Goal: Check status: Check status

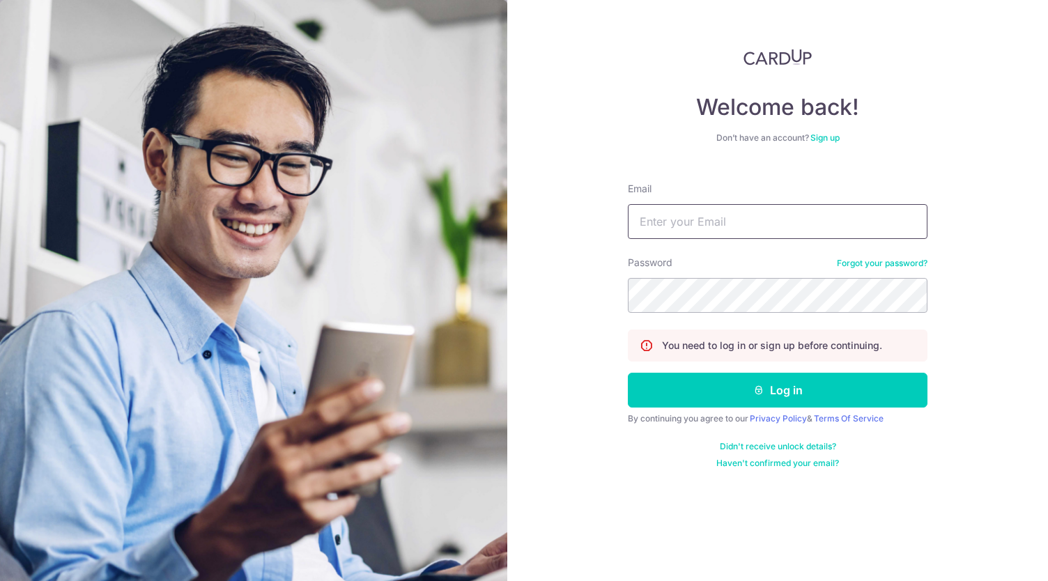
click at [651, 219] on input "Email" at bounding box center [778, 221] width 300 height 35
type input "[EMAIL_ADDRESS][DOMAIN_NAME]"
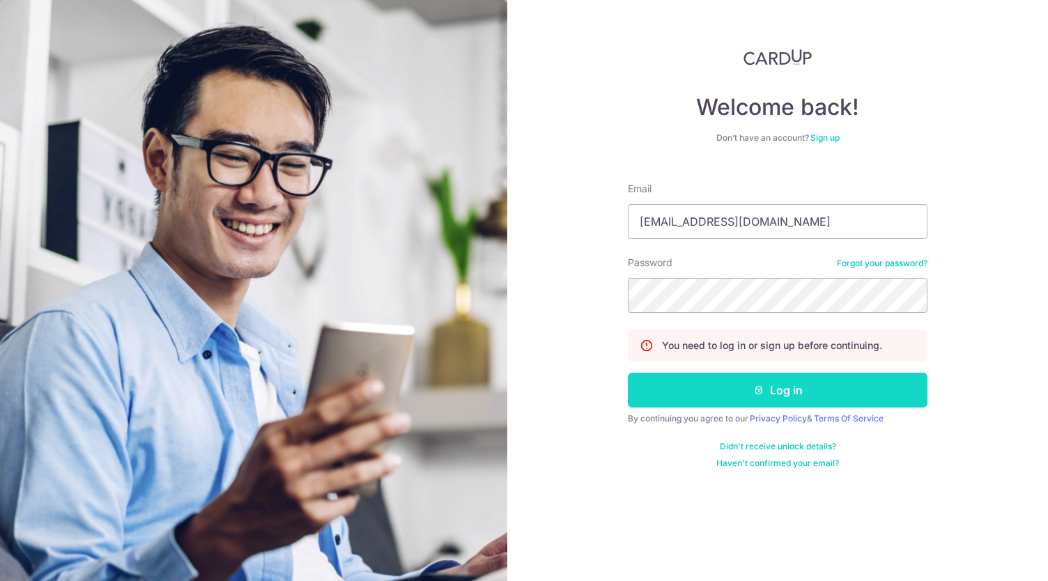
click at [812, 387] on button "Log in" at bounding box center [778, 390] width 300 height 35
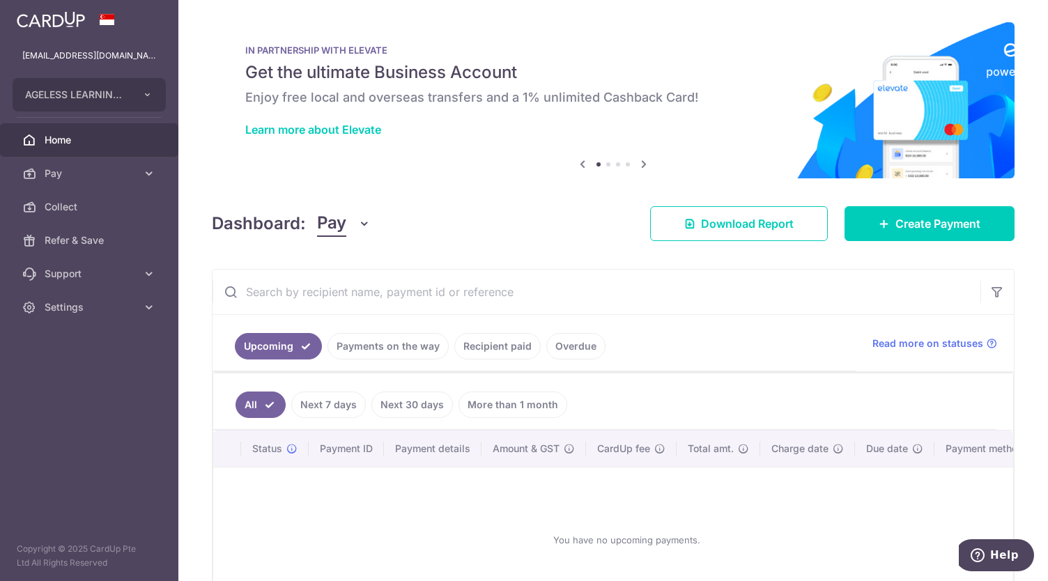
click at [404, 348] on link "Payments on the way" at bounding box center [387, 346] width 121 height 26
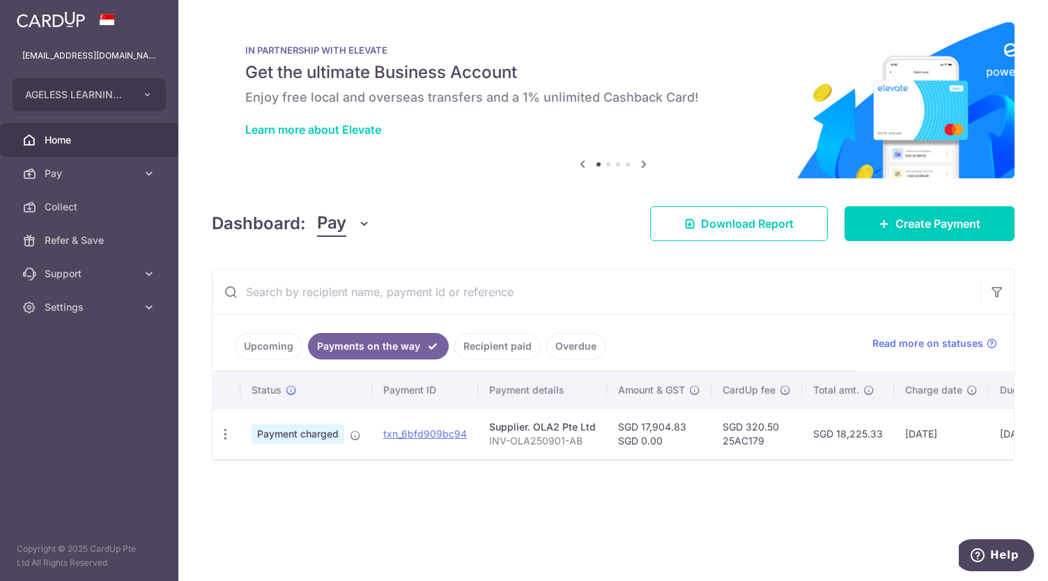
click at [479, 344] on link "Recipient paid" at bounding box center [497, 346] width 86 height 26
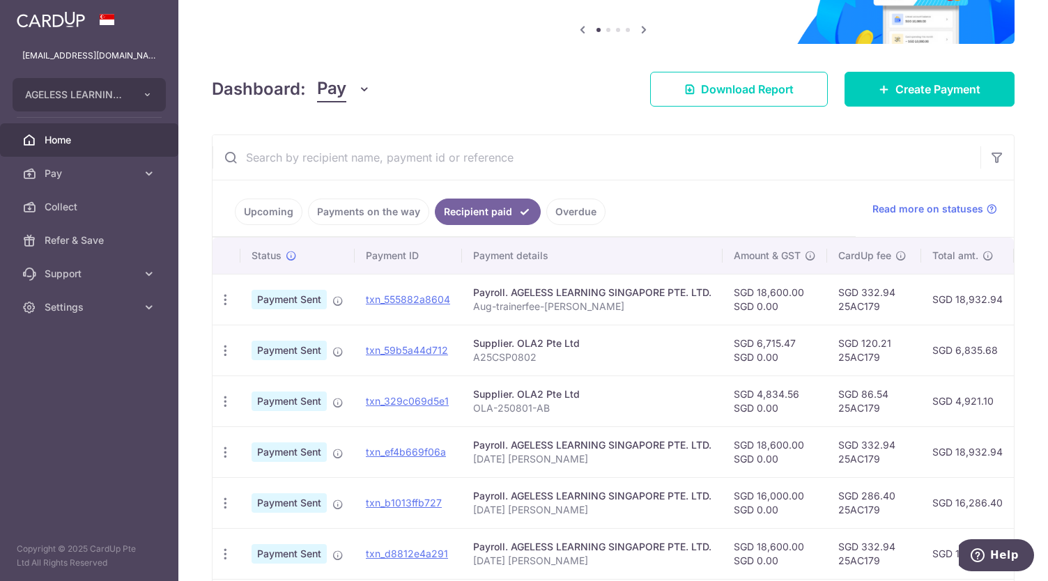
scroll to position [138, 0]
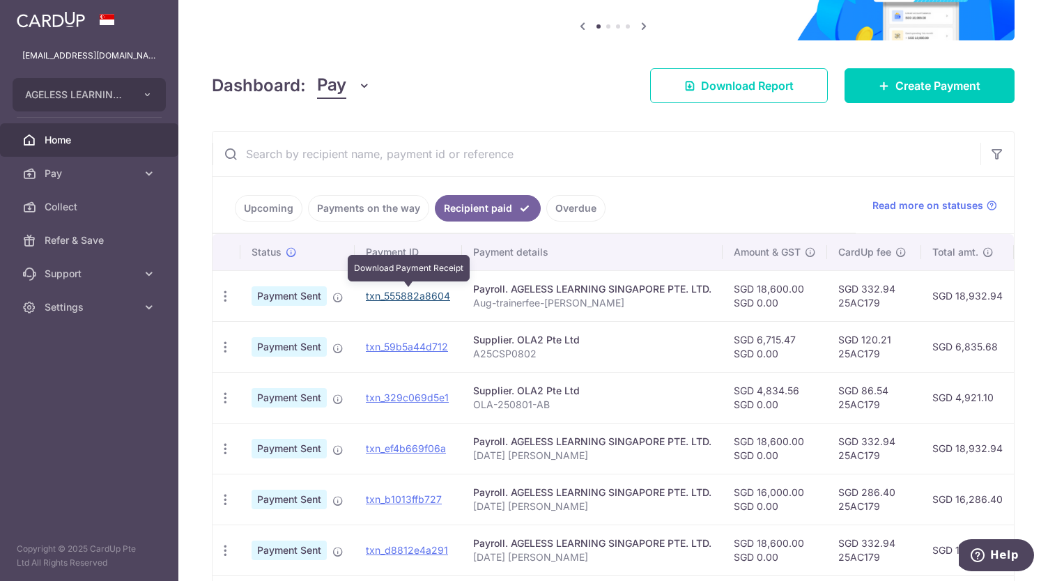
click at [421, 292] on link "txn_555882a8604" at bounding box center [408, 296] width 84 height 12
